Goal: Obtain resource: Download file/media

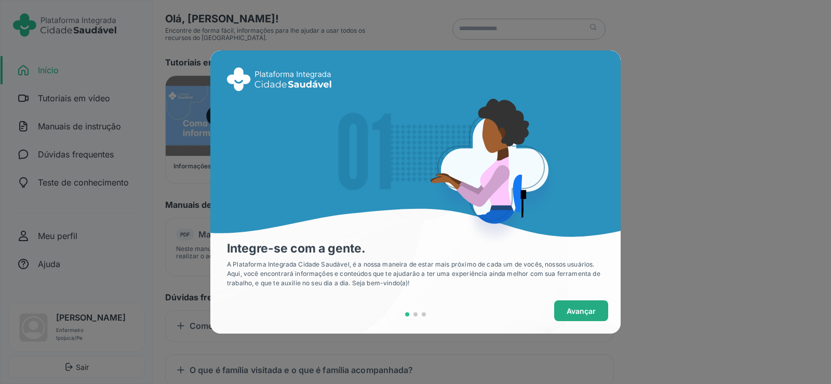
click at [561, 310] on button "Avançar" at bounding box center [581, 310] width 54 height 21
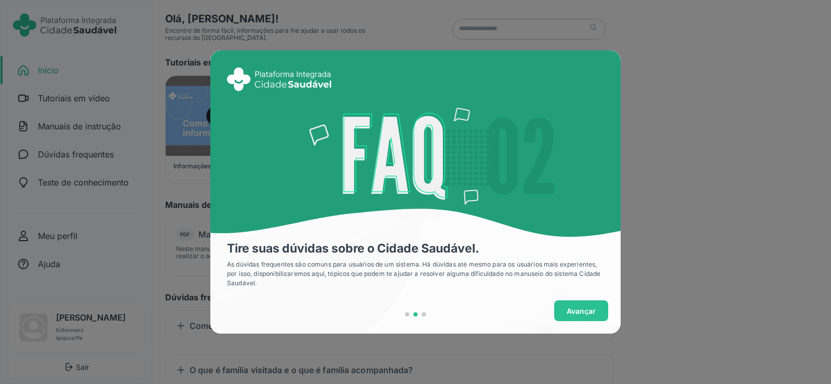
click at [561, 310] on button "Avançar" at bounding box center [581, 310] width 54 height 21
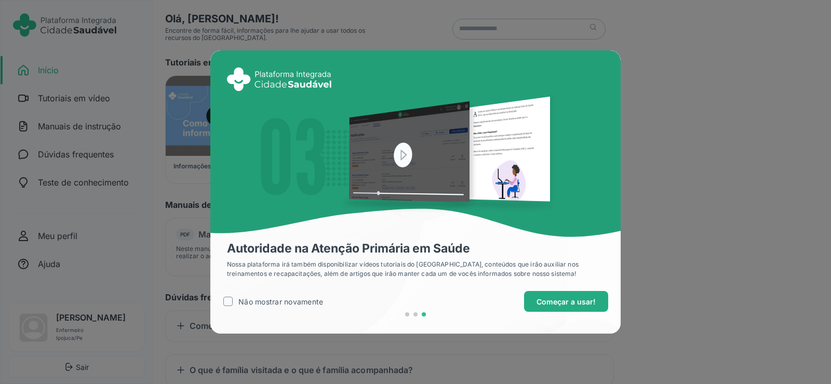
click at [568, 302] on span "Começar a usar!" at bounding box center [566, 301] width 59 height 11
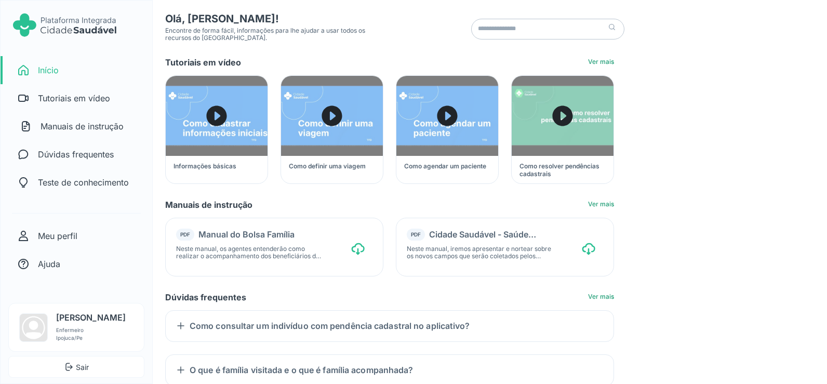
click at [61, 123] on p "Manuais de instrução" at bounding box center [82, 126] width 83 height 12
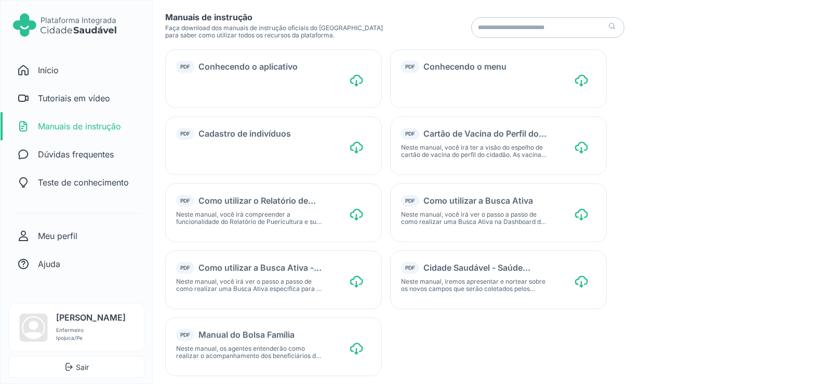
click at [576, 74] on icon "download-cloud-outline icon" at bounding box center [581, 81] width 16 height 16
click at [341, 213] on div "PDF Como utilizar o Relatório de Puericultura Neste manual, você irá compreende…" at bounding box center [273, 212] width 217 height 59
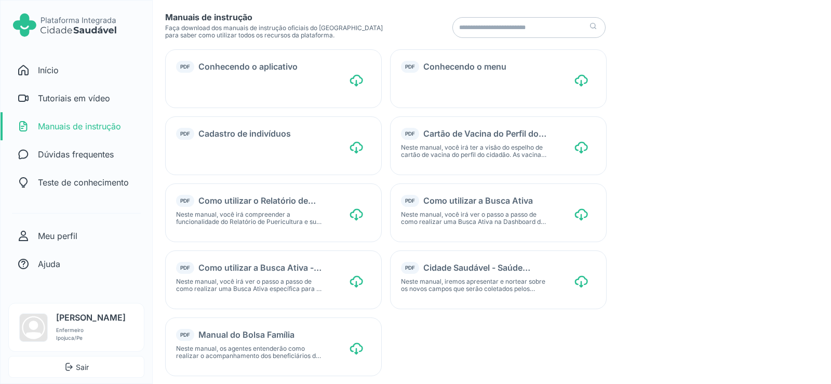
click at [347, 214] on div "PDF Como utilizar o Relatório de Puericultura Neste manual, você irá compreende…" at bounding box center [273, 212] width 217 height 59
click at [353, 216] on icon "download-cloud-outline icon" at bounding box center [357, 215] width 16 height 16
click at [48, 63] on link "home-outline icon Início" at bounding box center [77, 70] width 149 height 28
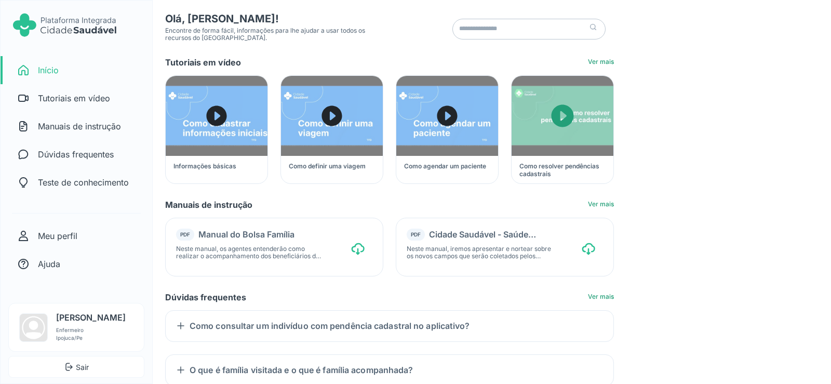
click at [563, 113] on icon "Caret Forward Circle" at bounding box center [563, 116] width 28 height 28
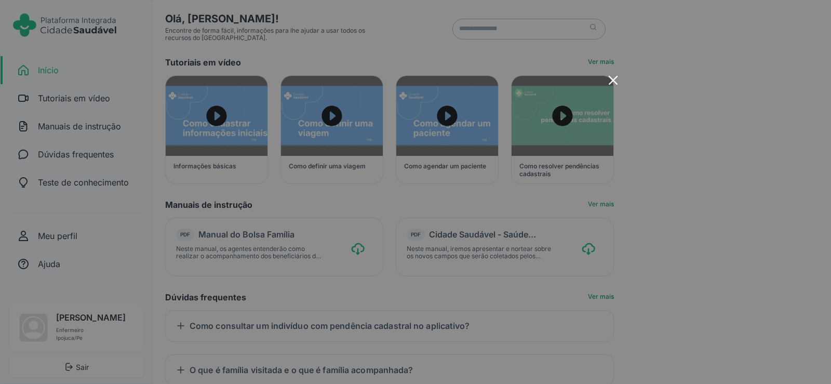
click at [615, 79] on icon "x-outline icon" at bounding box center [613, 80] width 15 height 15
